Goal: Transaction & Acquisition: Obtain resource

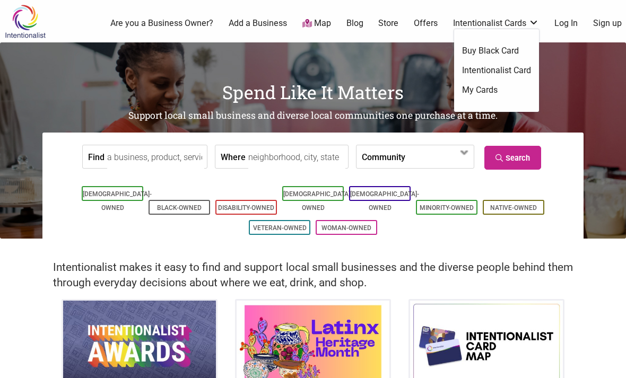
click at [581, 109] on h2 "Support local small business and diverse local communities one purchase at a ti…" at bounding box center [313, 115] width 626 height 13
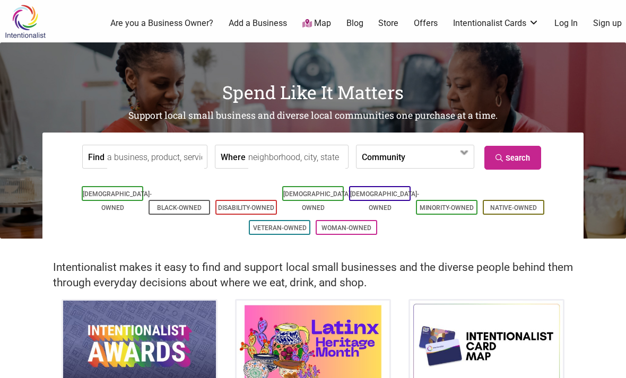
click at [388, 23] on link "Store" at bounding box center [388, 23] width 20 height 12
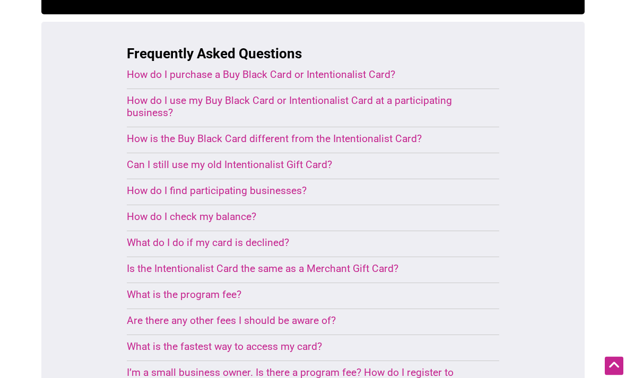
scroll to position [683, 0]
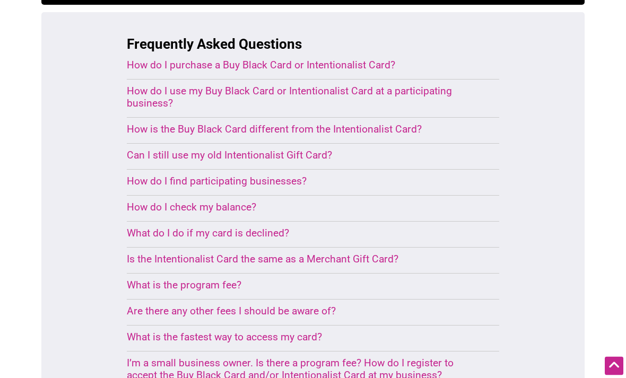
click at [516, 161] on div "Frequently Asked Questions How do I purchase a Buy Black Card or Intentionalist…" at bounding box center [312, 230] width 543 height 434
click at [304, 175] on div "How do I find participating businesses?" at bounding box center [300, 181] width 347 height 12
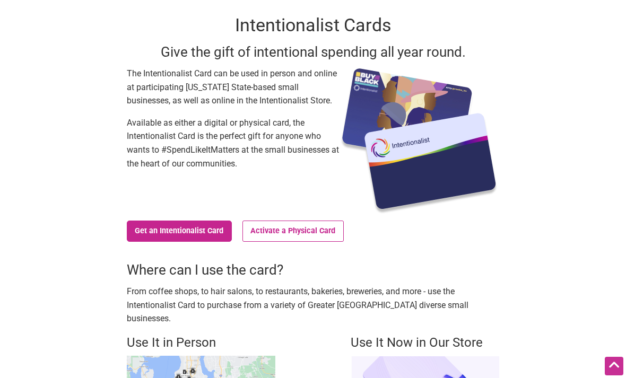
scroll to position [0, 0]
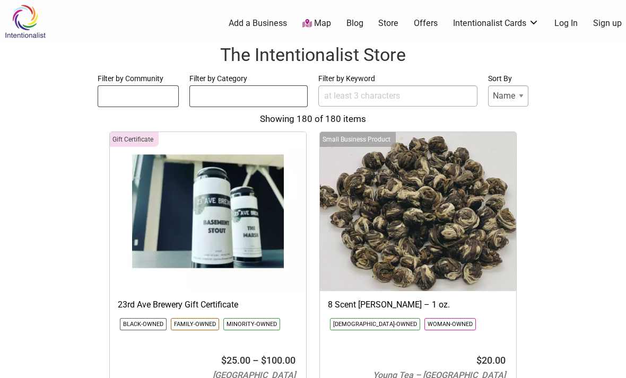
select select
click at [432, 22] on link "Offers" at bounding box center [426, 23] width 24 height 12
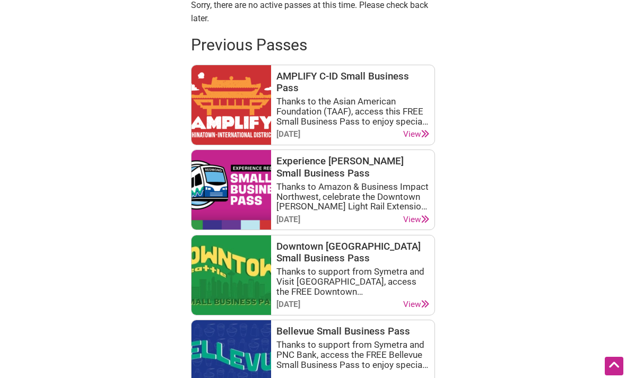
scroll to position [593, 0]
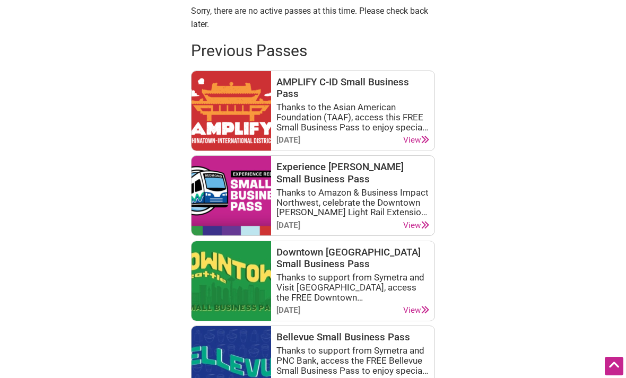
click at [417, 135] on link "View" at bounding box center [416, 140] width 26 height 10
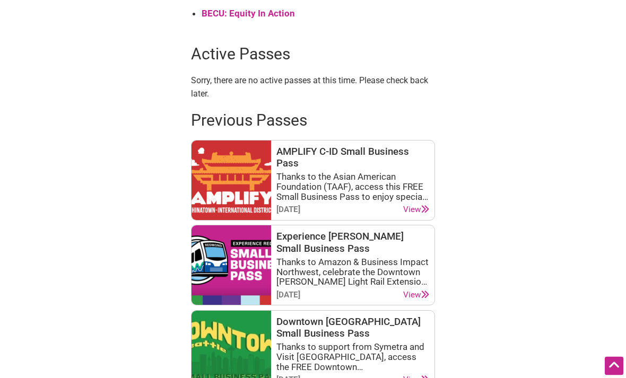
scroll to position [514, 0]
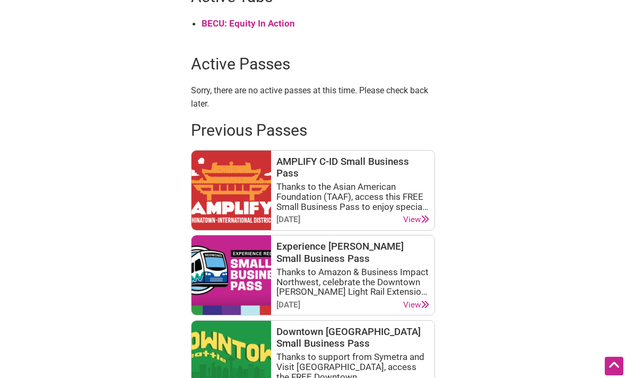
click at [390, 257] on div "Experience Redmond Small Business Pass Thanks to Amazon & Business Impact North…" at bounding box center [352, 275] width 153 height 69
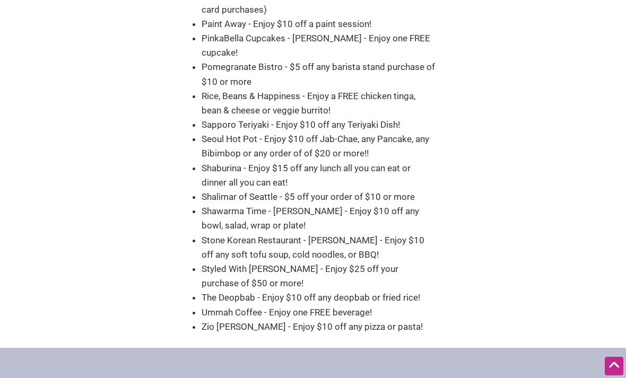
scroll to position [750, 0]
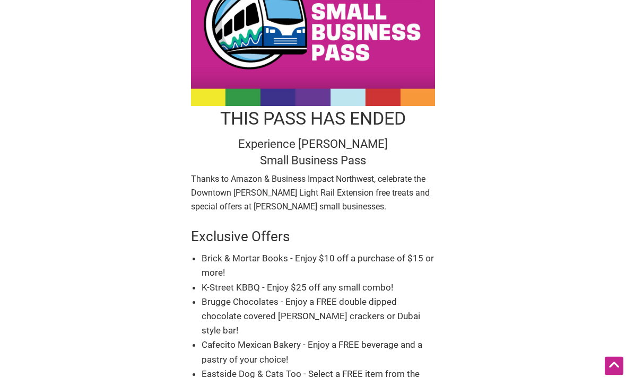
scroll to position [85, 0]
